Goal: Task Accomplishment & Management: Manage account settings

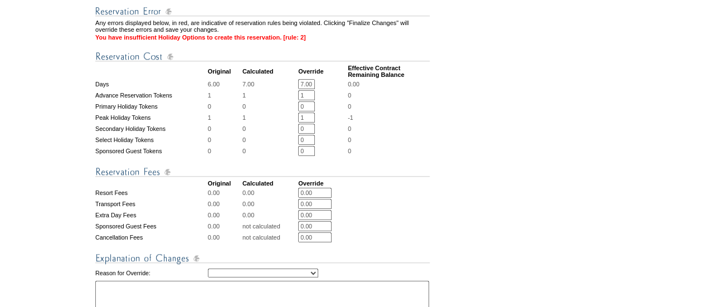
scroll to position [453, 0]
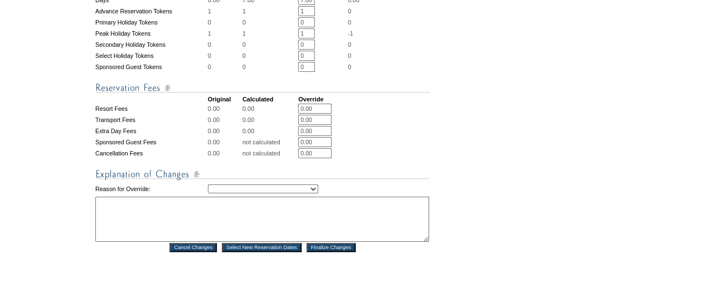
click at [287, 193] on select "Creating Continuous Stay Days Rebooked After Cancellation Editing Occupant Expe…" at bounding box center [263, 189] width 110 height 9
select select "1042"
click at [208, 193] on select "Creating Continuous Stay Days Rebooked After Cancellation Editing Occupant Expe…" at bounding box center [263, 189] width 110 height 9
click at [192, 240] on textarea at bounding box center [262, 219] width 334 height 45
type textarea "AS"
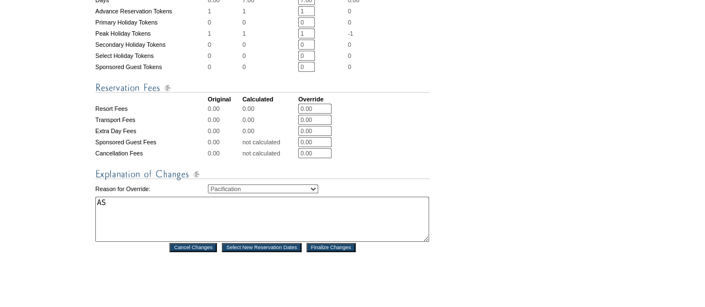
click at [333, 252] on input "Finalize Changes" at bounding box center [331, 247] width 49 height 9
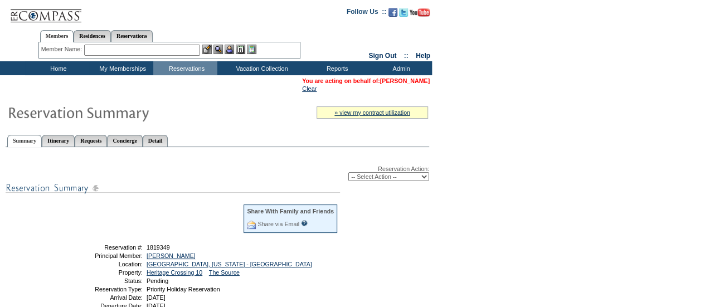
click at [399, 83] on link "[PERSON_NAME]" at bounding box center [405, 81] width 50 height 7
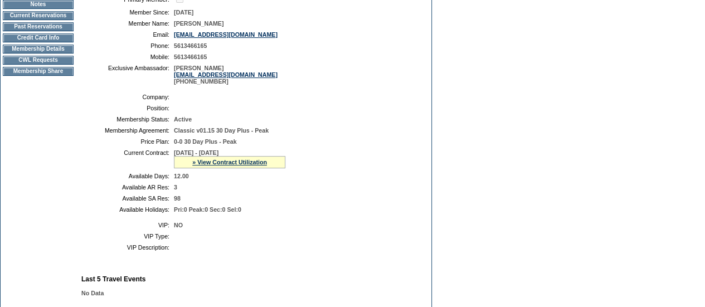
scroll to position [163, 0]
click at [214, 168] on div "» View Contract Utilization" at bounding box center [230, 162] width 112 height 12
click at [212, 165] on link "» View Contract Utilization" at bounding box center [229, 161] width 75 height 7
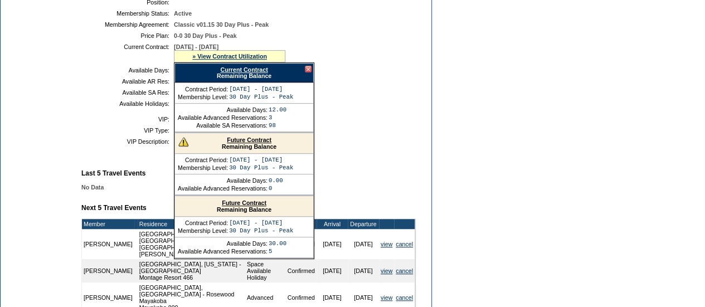
scroll to position [270, 0]
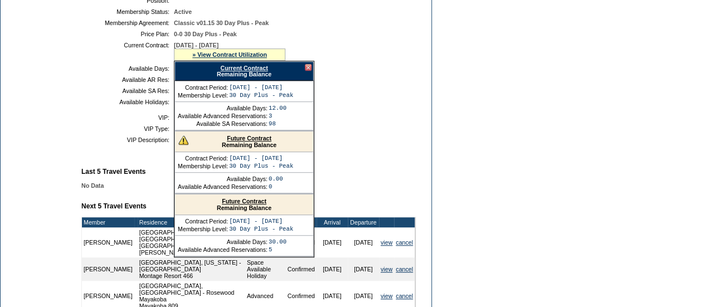
click at [229, 142] on link "Future Contract" at bounding box center [249, 138] width 45 height 7
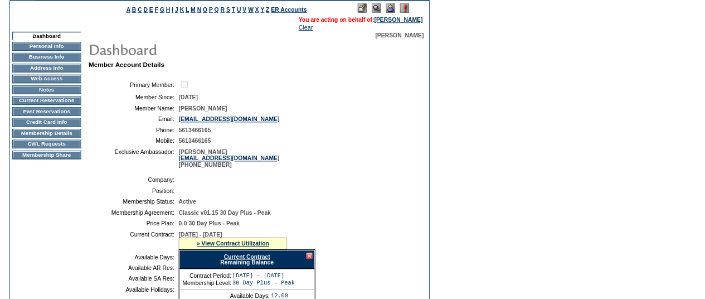
scroll to position [0, 0]
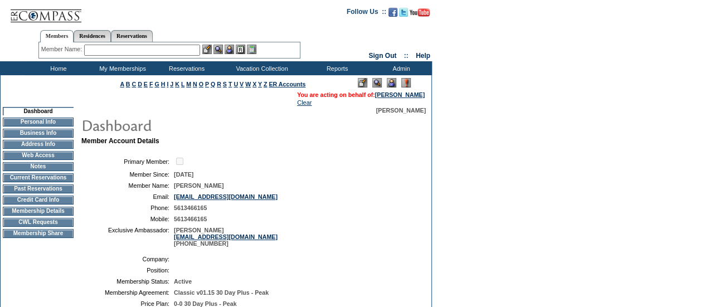
click at [126, 60] on td "Members Residences Reservations Member Name: Destination or Residence:" at bounding box center [169, 42] width 338 height 38
click at [118, 52] on input "text" at bounding box center [142, 50] width 116 height 11
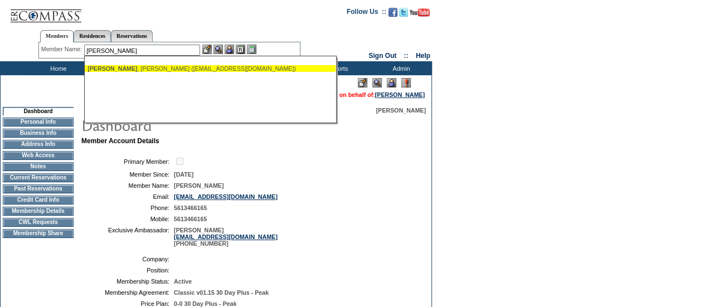
click at [127, 71] on div "Karges , Curt (curtdk@gmail.com)" at bounding box center [210, 68] width 245 height 7
type input "Karges, Curt (curtdk@gmail.com)"
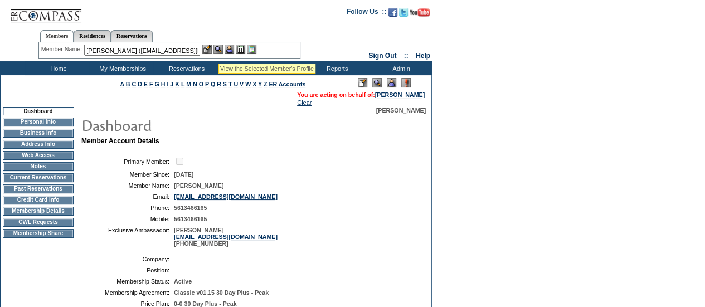
click at [219, 50] on img at bounding box center [218, 49] width 9 height 9
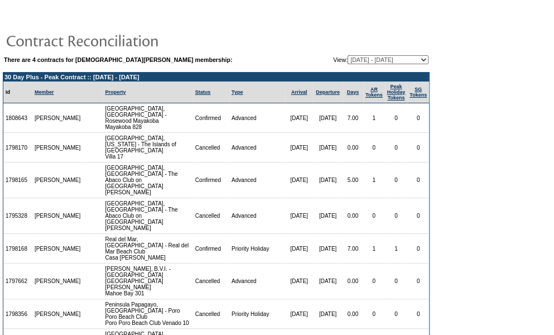
scroll to position [78, 0]
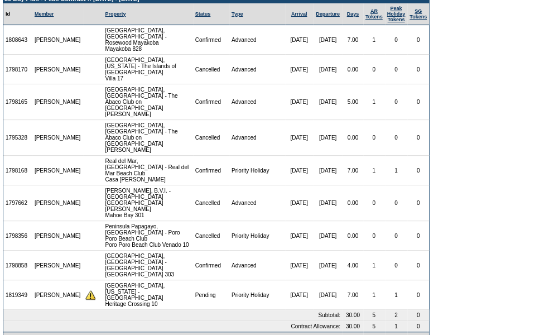
drag, startPoint x: 0, startPoint y: 0, endPoint x: 241, endPoint y: 175, distance: 297.4
click at [241, 185] on td "Advanced" at bounding box center [257, 203] width 56 height 36
